Goal: Transaction & Acquisition: Purchase product/service

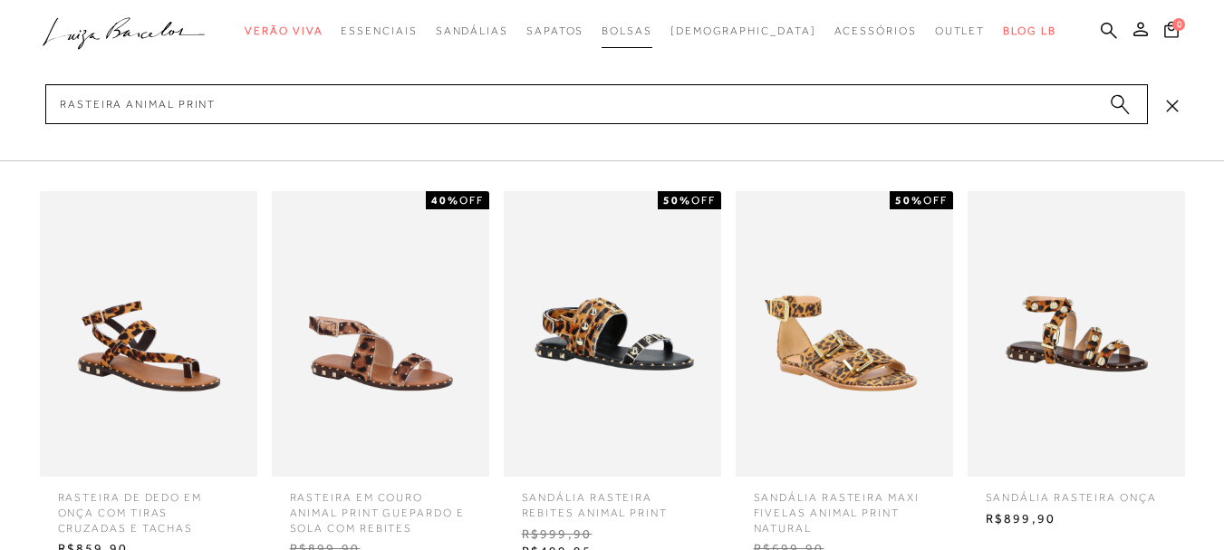
type input "rasteira animal print"
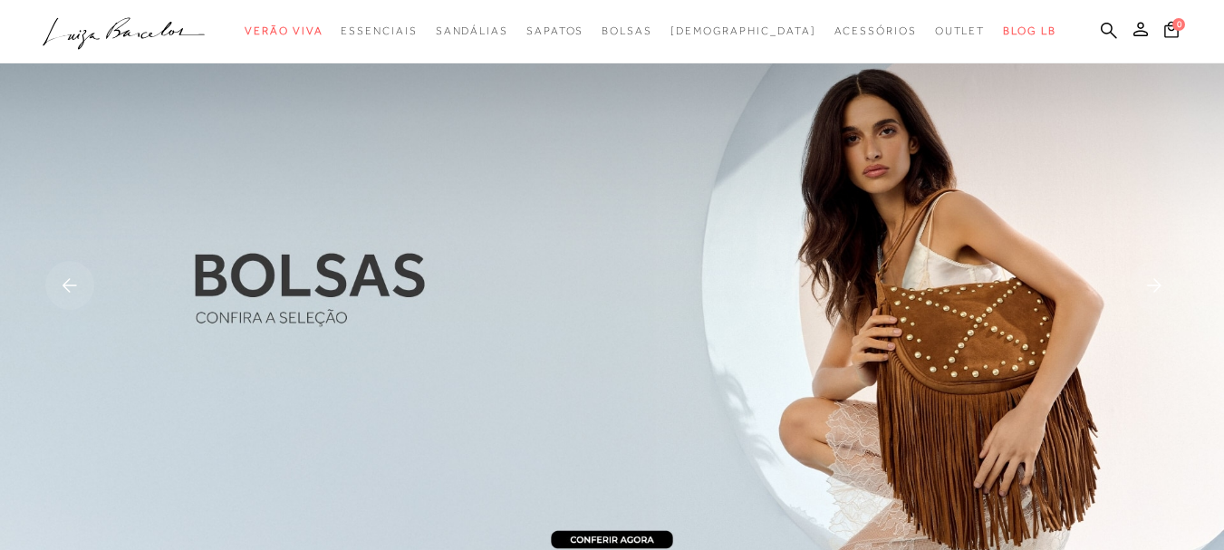
drag, startPoint x: 1079, startPoint y: 31, endPoint x: 989, endPoint y: 49, distance: 91.5
click at [1101, 29] on icon at bounding box center [1109, 30] width 16 height 17
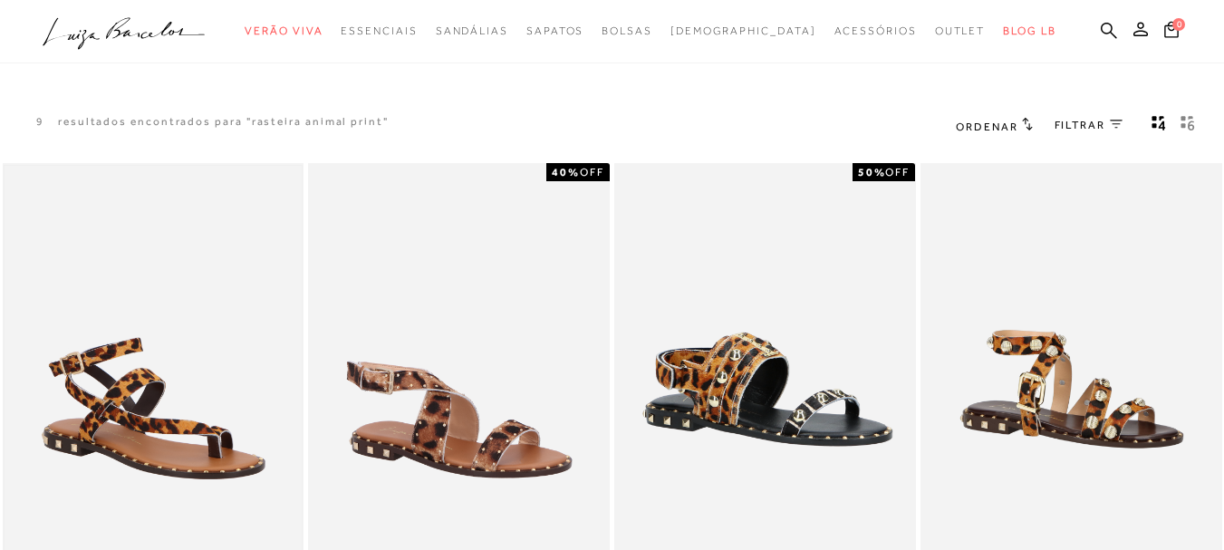
click at [160, 365] on img at bounding box center [154, 389] width 298 height 447
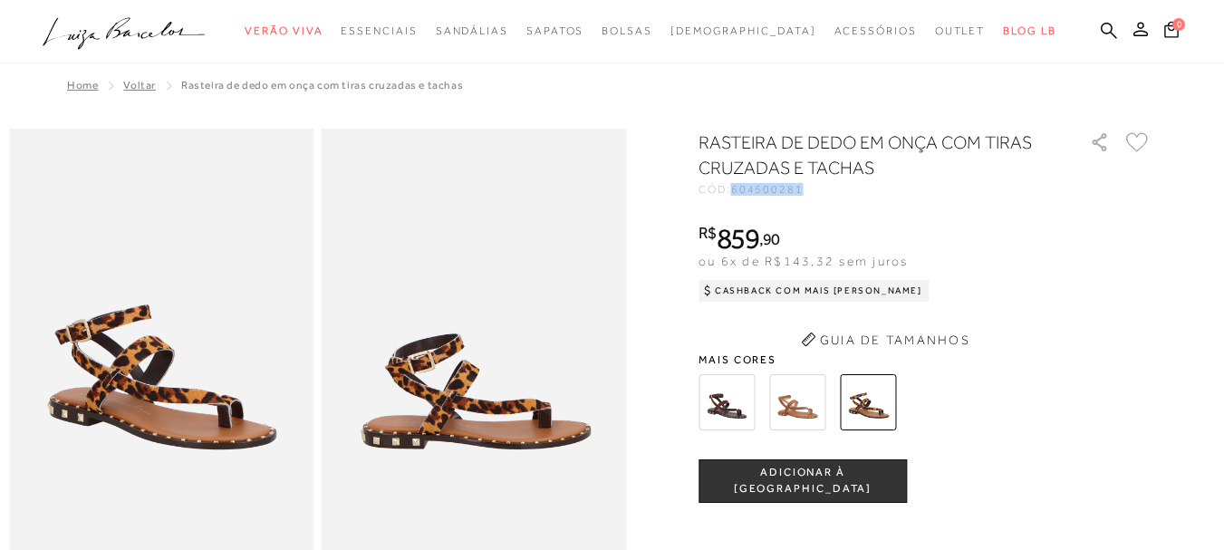
drag, startPoint x: 786, startPoint y: 188, endPoint x: 809, endPoint y: 191, distance: 22.9
click at [809, 191] on div "CÓD: 604500281" at bounding box center [879, 189] width 362 height 11
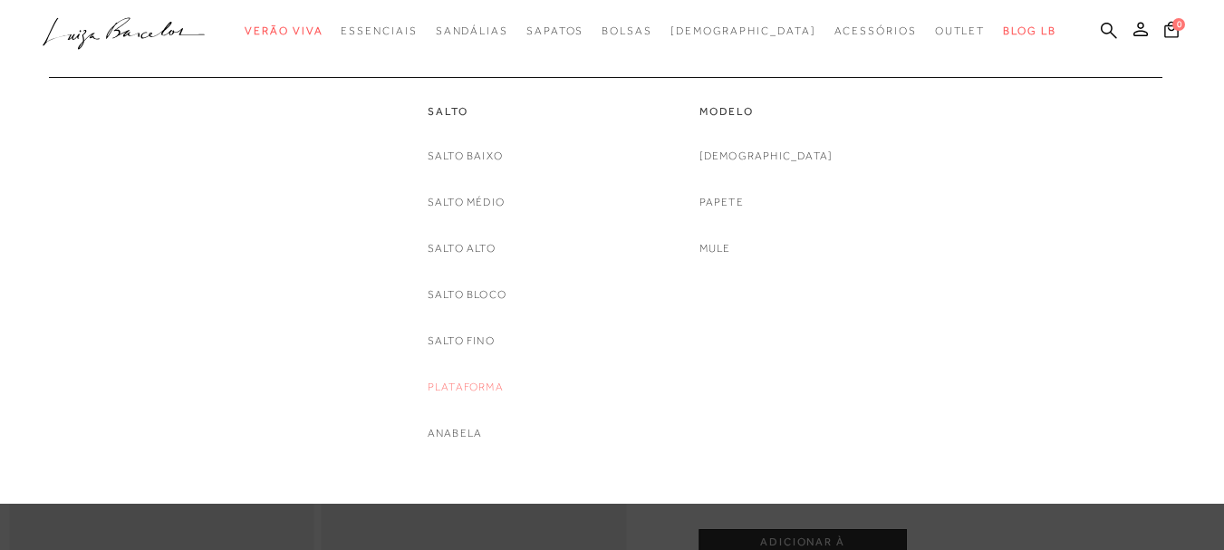
click at [464, 387] on link "Plataforma" at bounding box center [466, 387] width 76 height 19
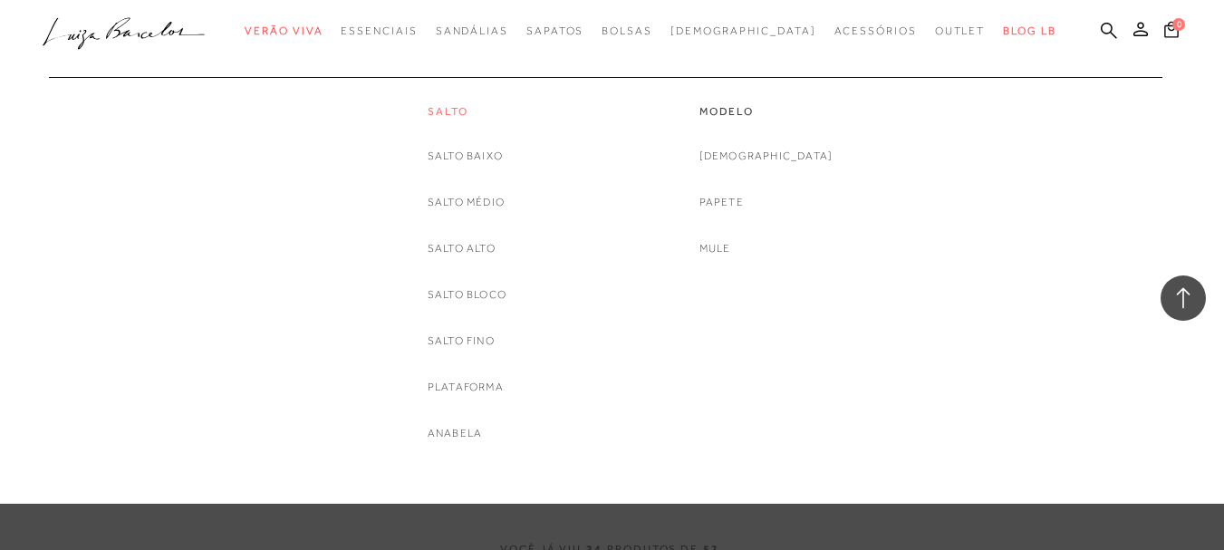
scroll to position [3055, 0]
click at [466, 251] on link "Salto Alto" at bounding box center [462, 248] width 68 height 19
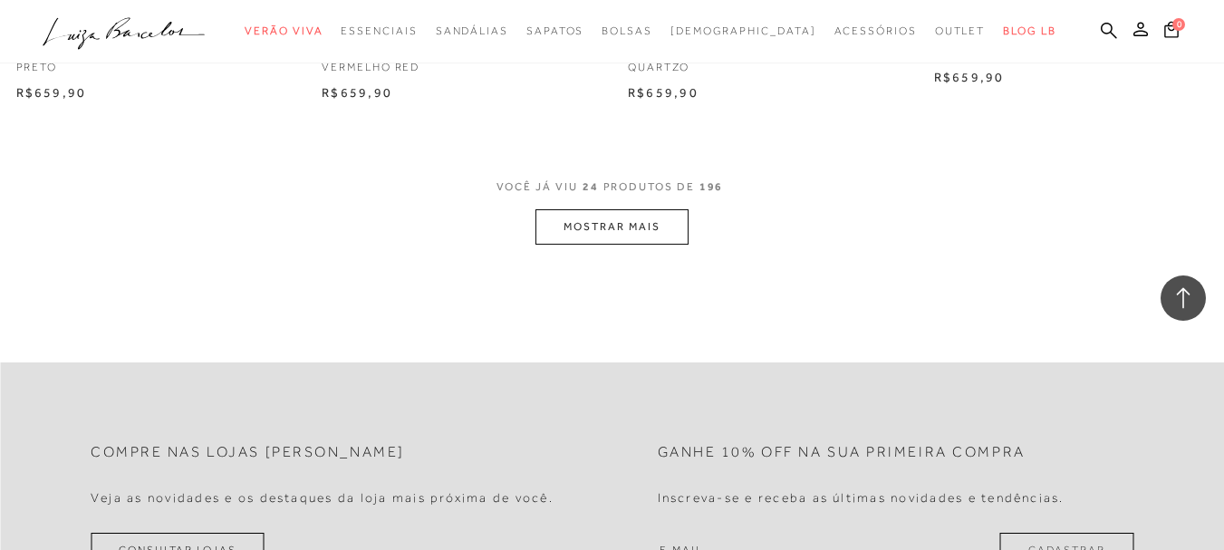
scroll to position [3533, 0]
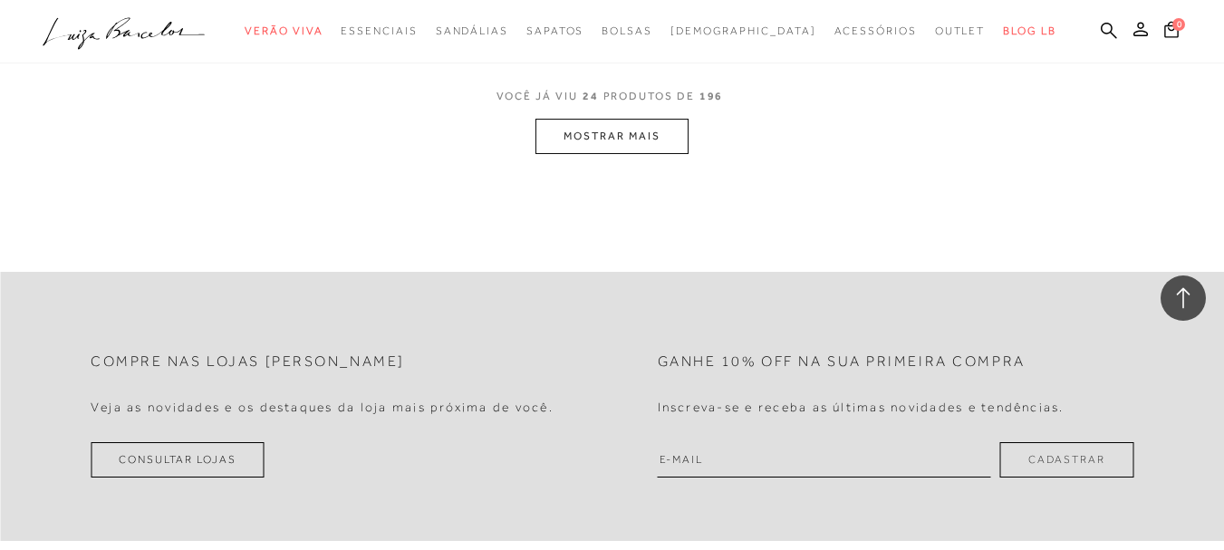
click at [650, 149] on button "MOSTRAR MAIS" at bounding box center [611, 136] width 152 height 35
click at [1101, 29] on icon at bounding box center [1109, 30] width 16 height 17
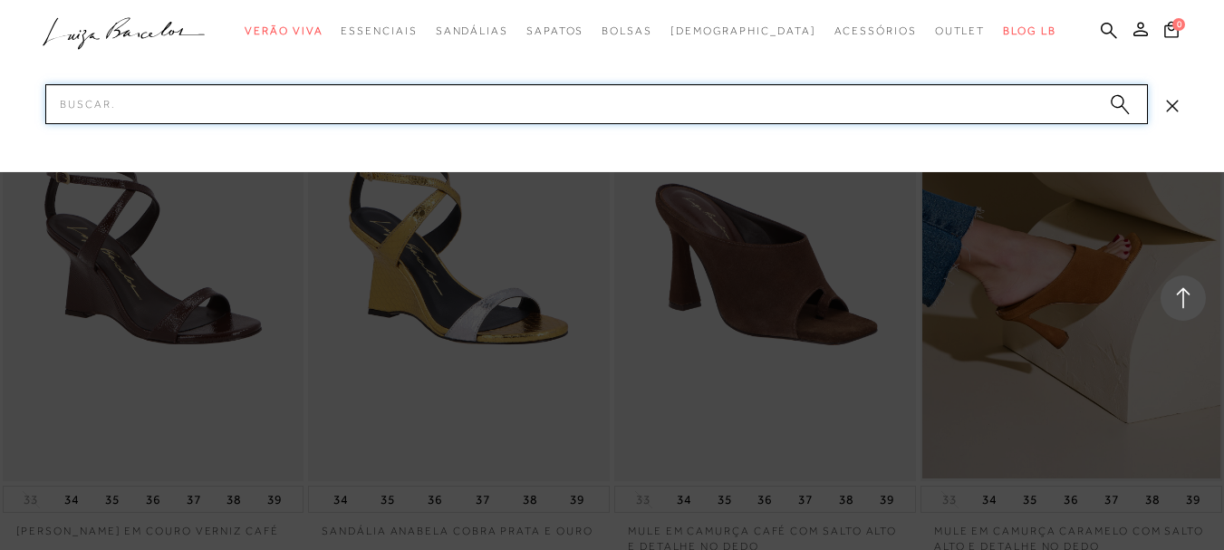
click at [1020, 102] on input "Pesquisar" at bounding box center [596, 104] width 1102 height 40
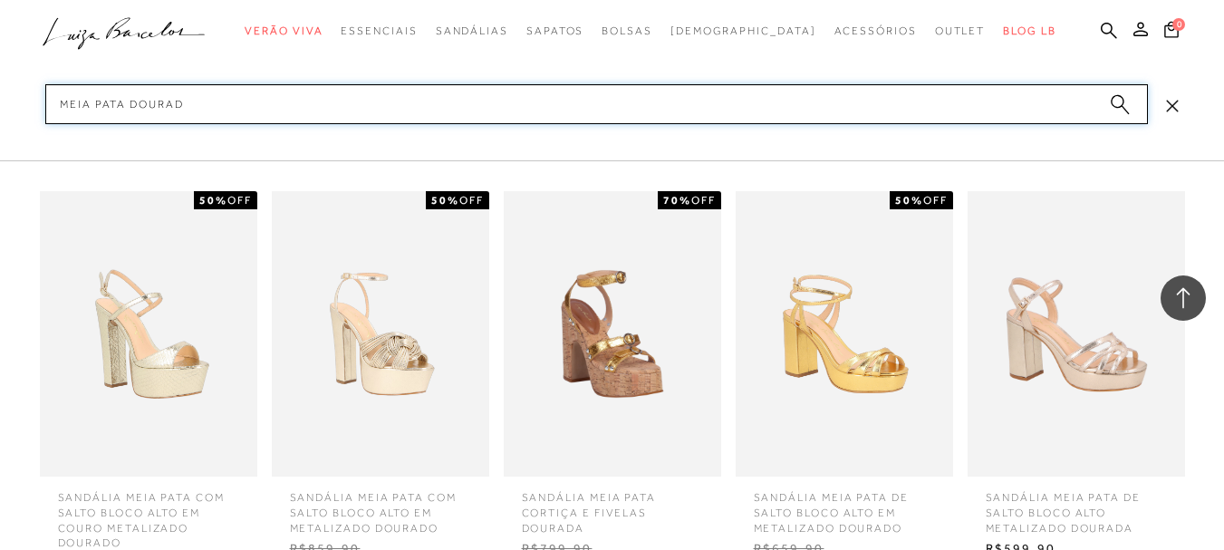
type input "meia pata dourada"
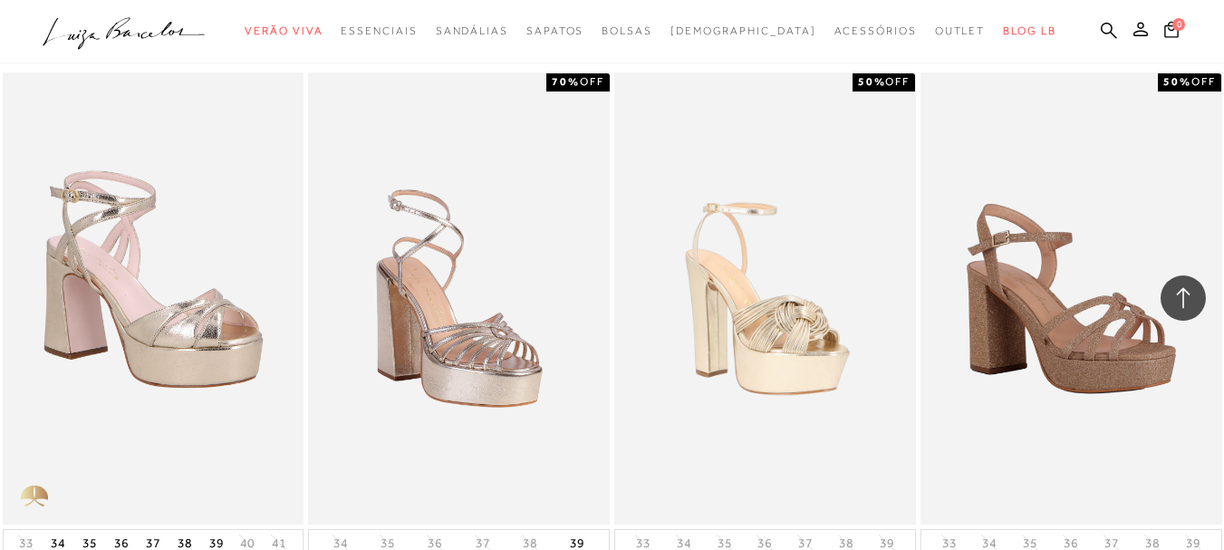
scroll to position [1359, 0]
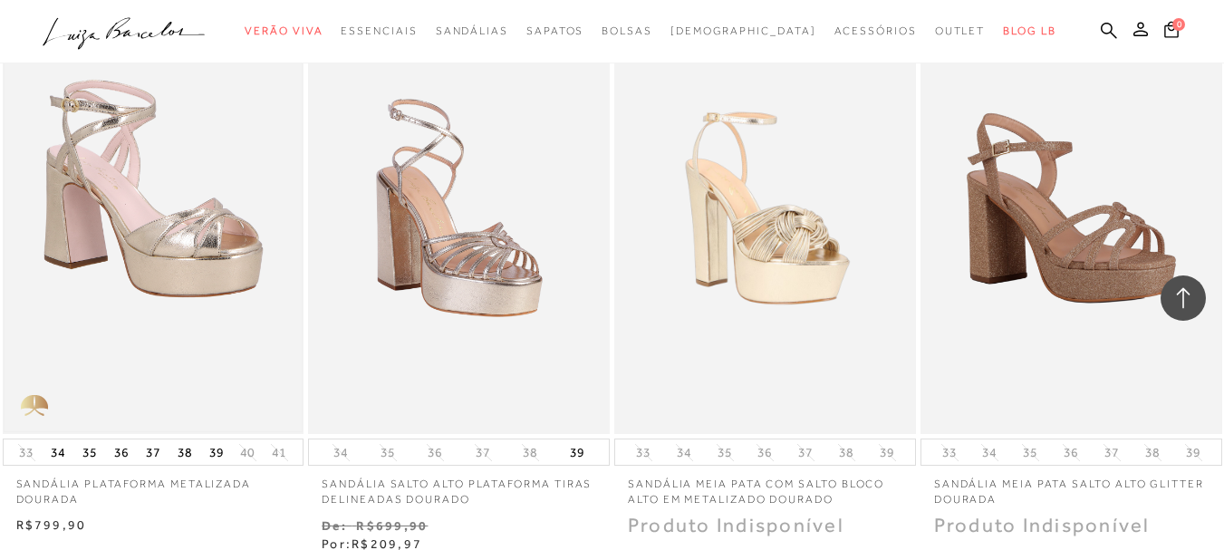
click at [195, 197] on img at bounding box center [154, 208] width 298 height 447
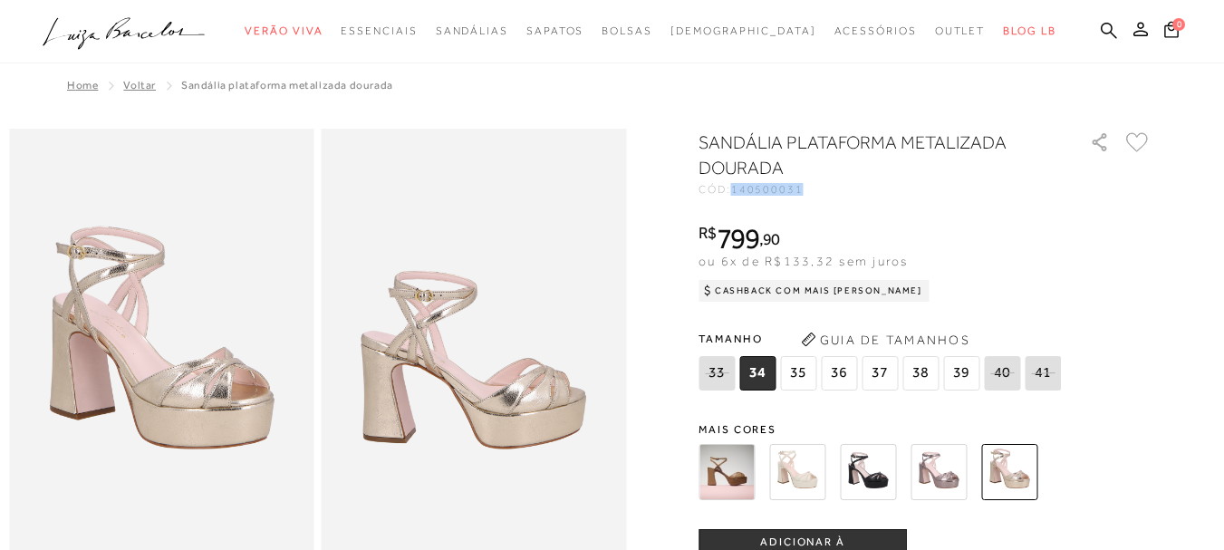
drag, startPoint x: 758, startPoint y: 187, endPoint x: 813, endPoint y: 195, distance: 55.9
click at [813, 195] on div "SANDÁLIA PLATAFORMA METALIZADA DOURADA CÓD: 140500031 × É necessário selecionar…" at bounding box center [924, 533] width 453 height 806
